Goal: Find specific page/section: Find specific page/section

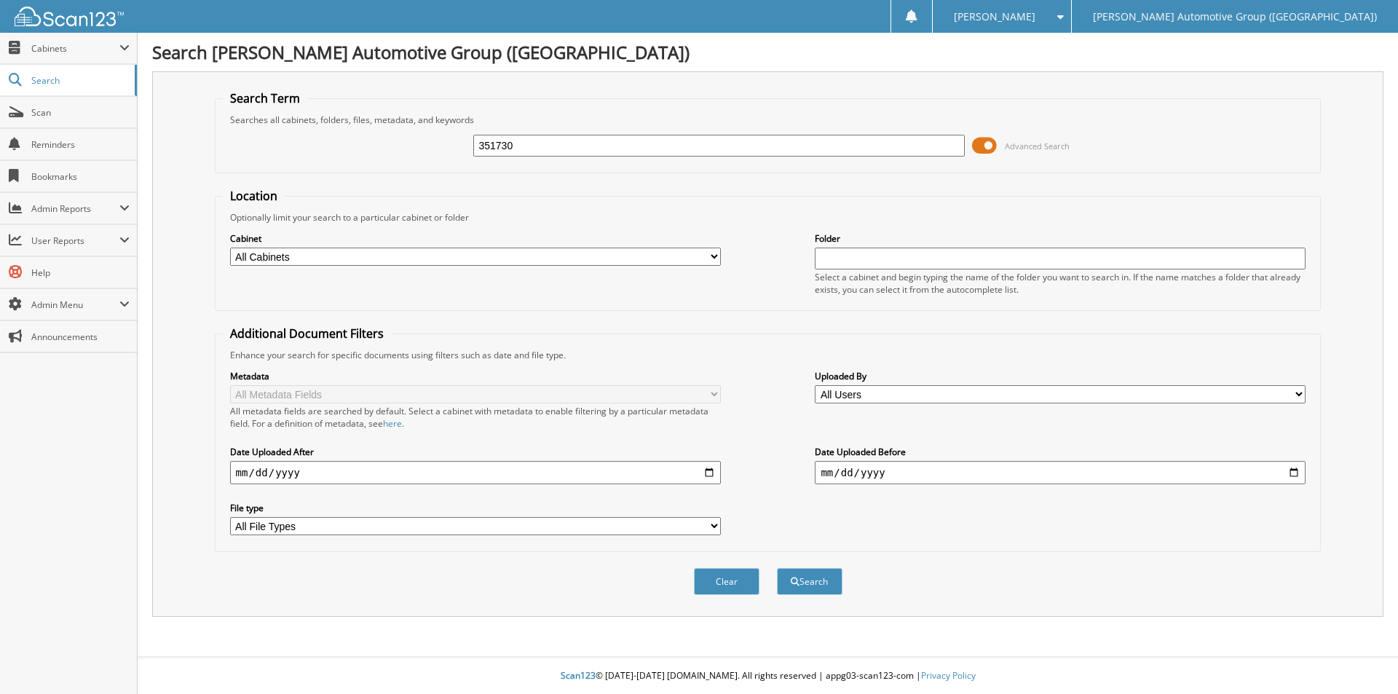
type input "351730"
click at [777, 568] on button "Search" at bounding box center [810, 581] width 66 height 27
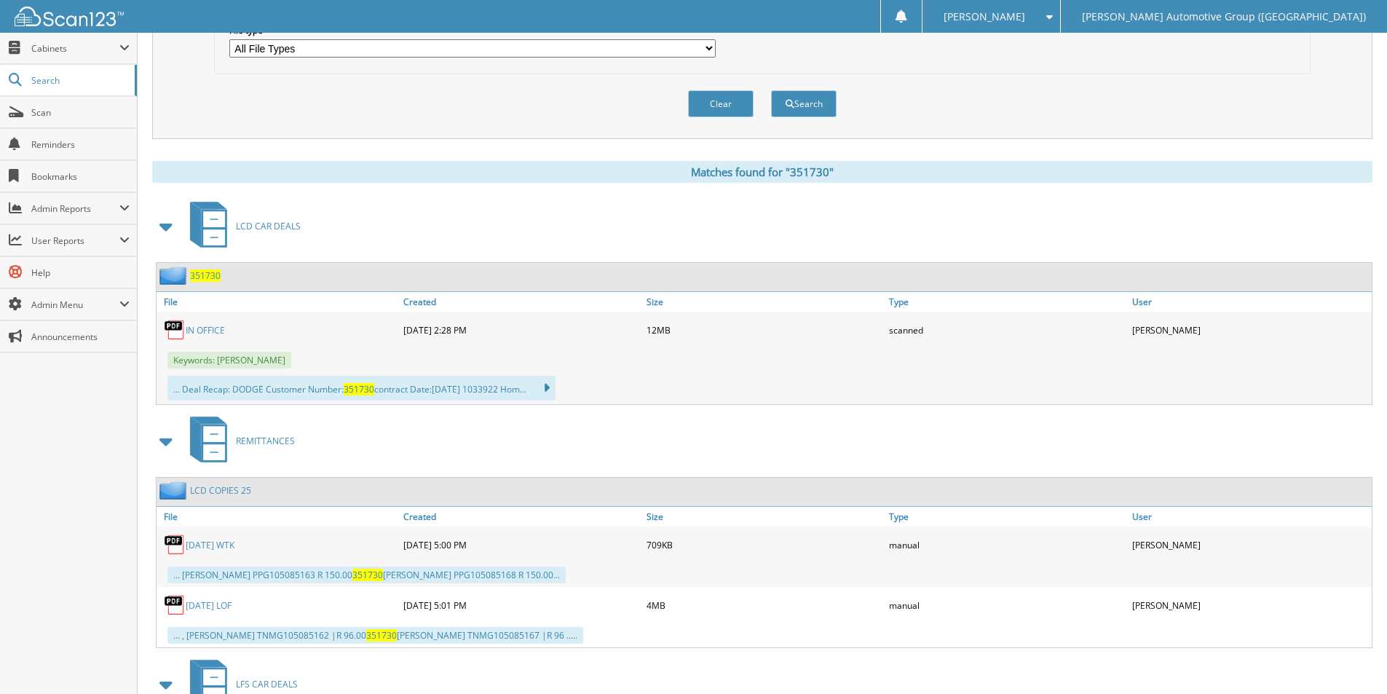
scroll to position [510, 0]
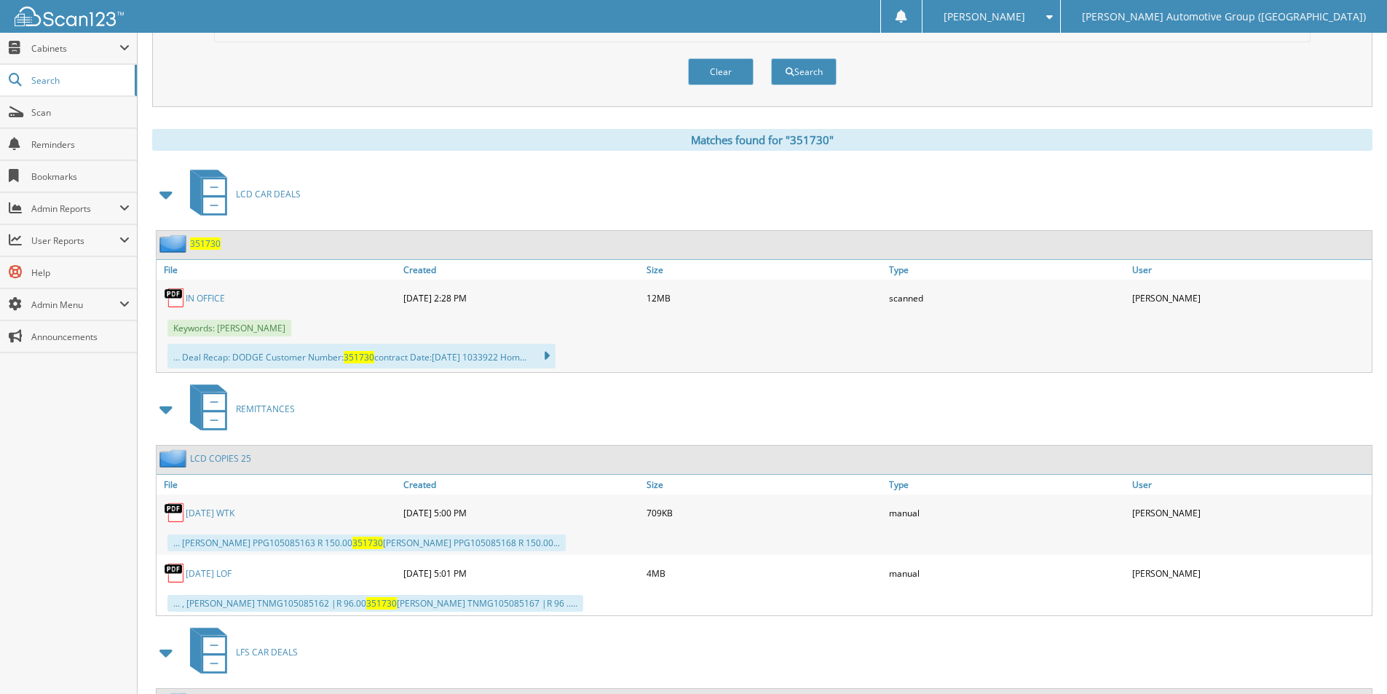
click at [210, 239] on span "351730" at bounding box center [205, 243] width 31 height 12
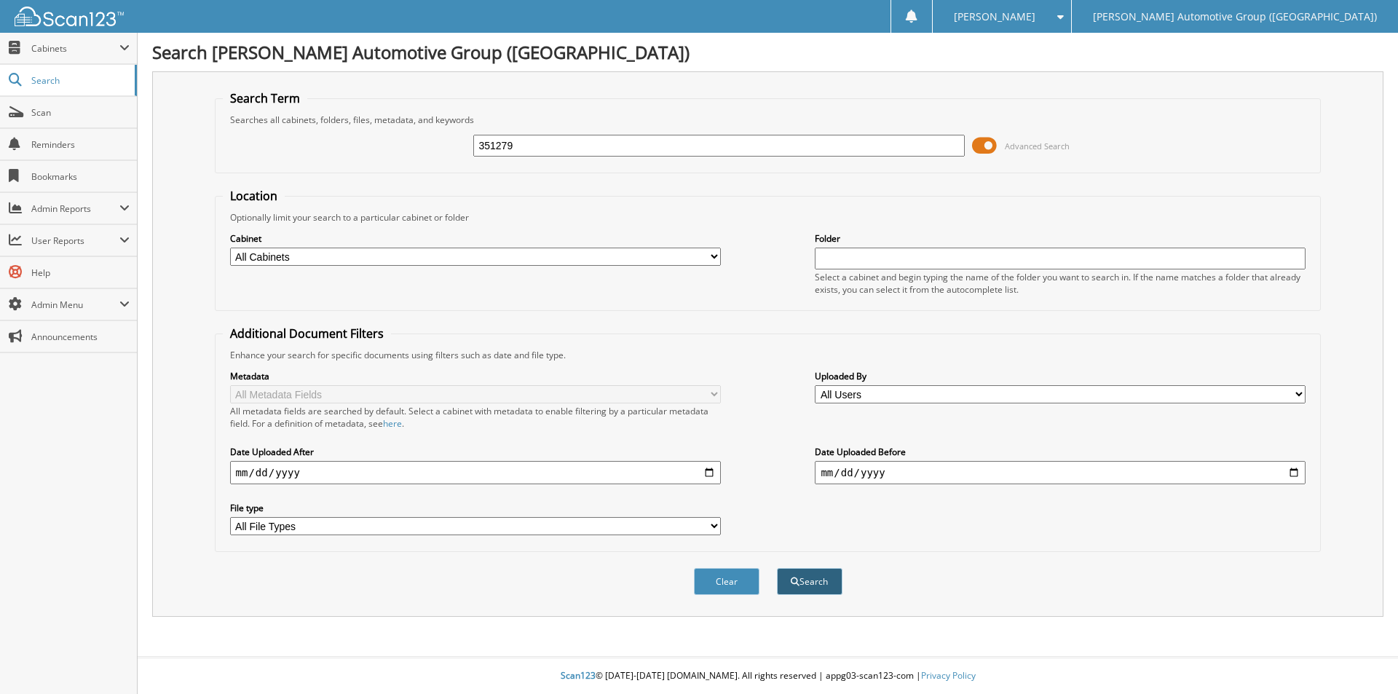
type input "351279"
click at [808, 585] on button "Search" at bounding box center [810, 581] width 66 height 27
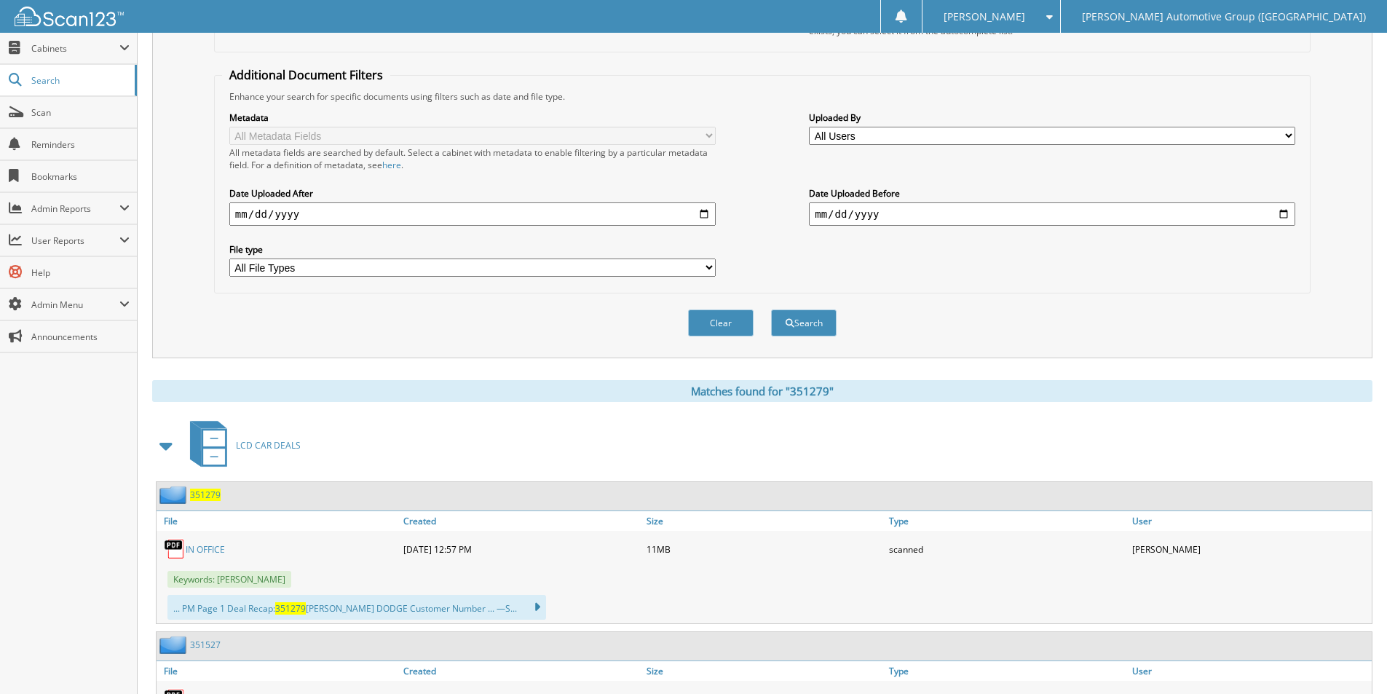
scroll to position [291, 0]
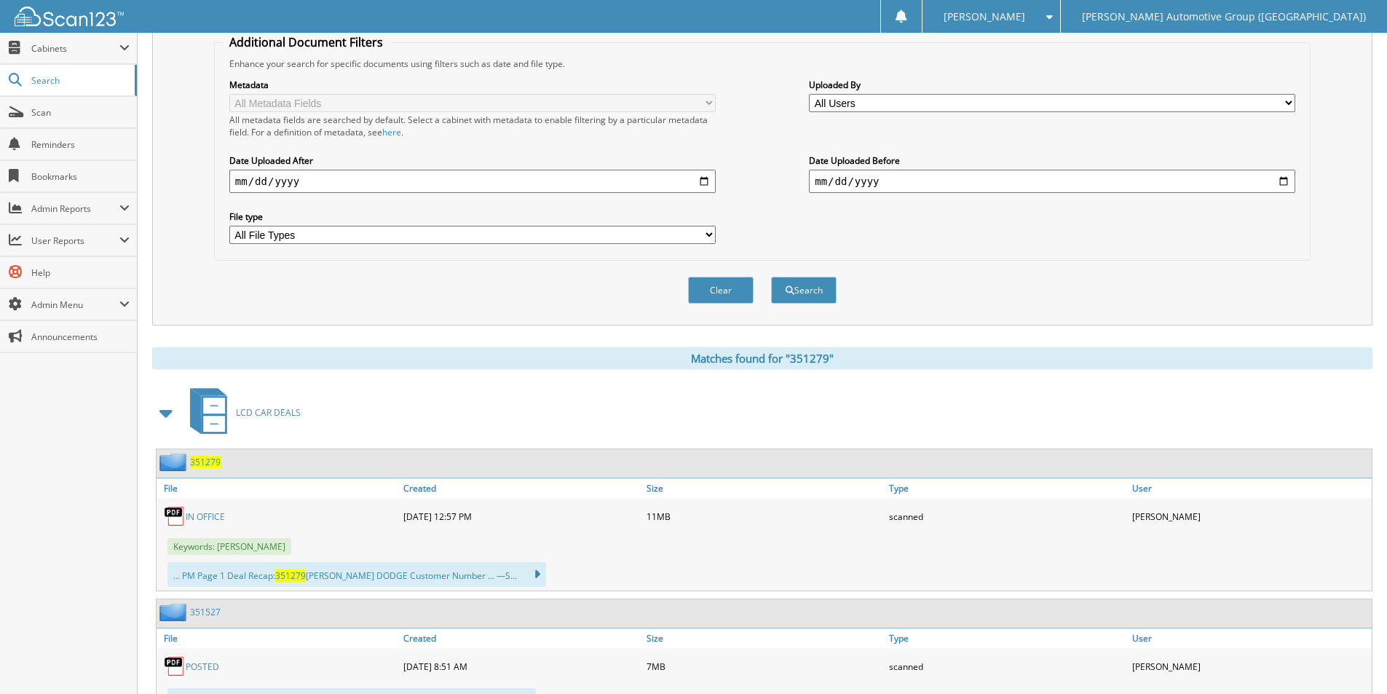
click at [205, 462] on span "351279" at bounding box center [205, 462] width 31 height 12
